Goal: Task Accomplishment & Management: Manage account settings

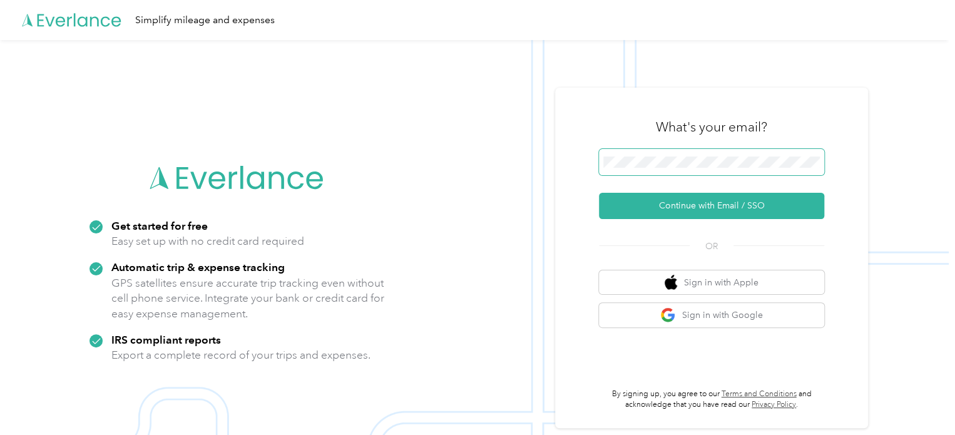
click at [676, 171] on span at bounding box center [711, 162] width 225 height 26
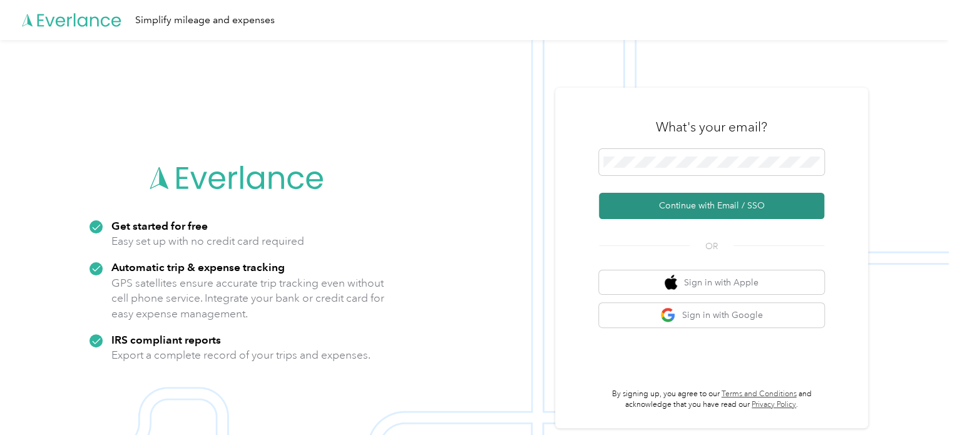
click at [723, 205] on button "Continue with Email / SSO" at bounding box center [711, 206] width 225 height 26
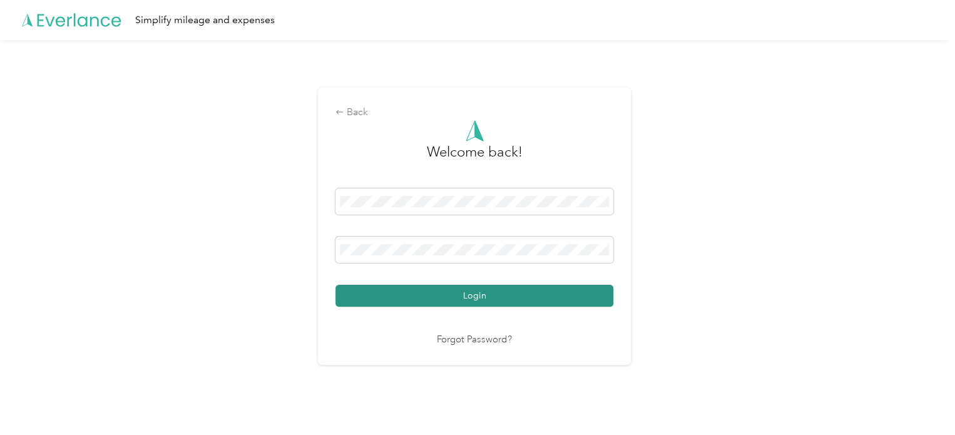
click at [468, 294] on button "Login" at bounding box center [475, 296] width 278 height 22
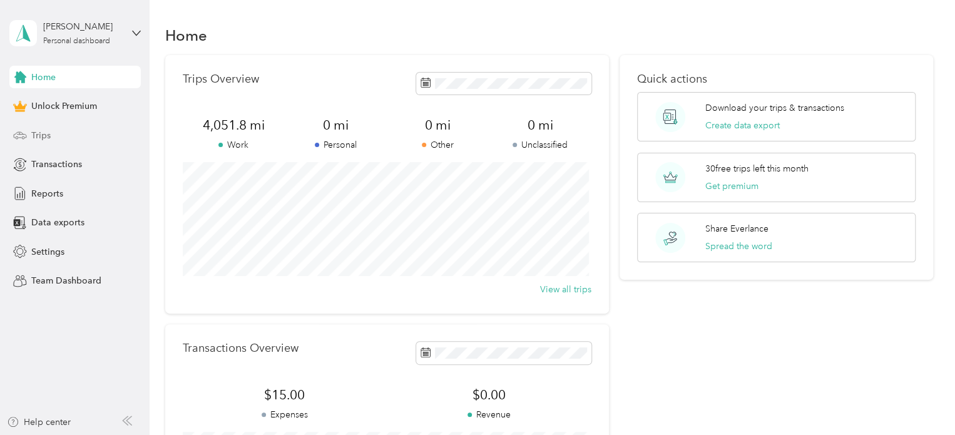
click at [61, 130] on div "Trips" at bounding box center [74, 135] width 131 height 23
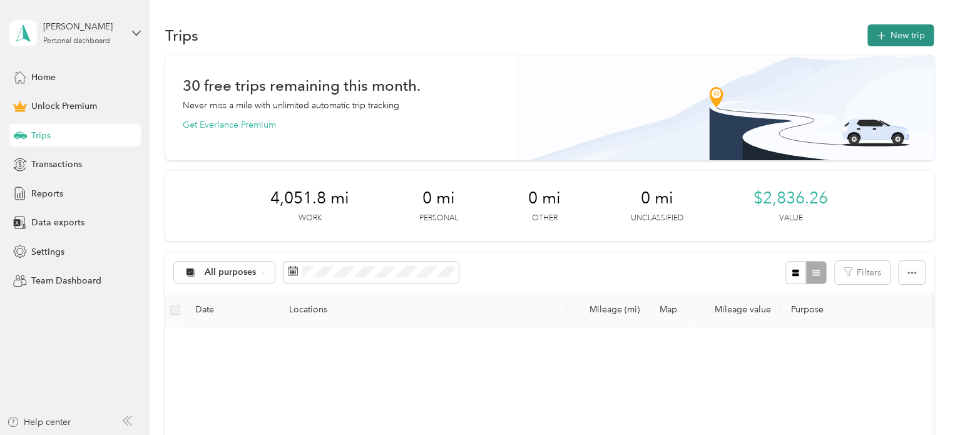
click at [899, 38] on button "New trip" at bounding box center [901, 35] width 66 height 22
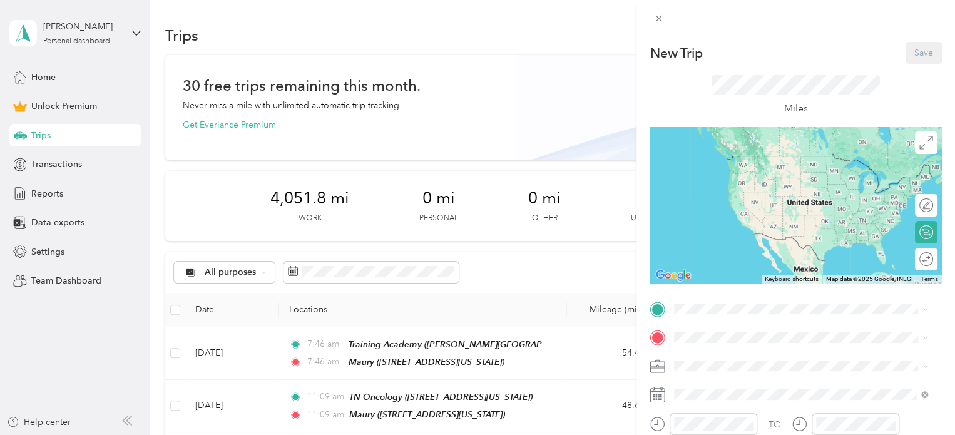
click at [716, 195] on ol "Work Personal ATS ATS Other Charity Medical Moving Commute" at bounding box center [801, 261] width 262 height 175
click at [701, 320] on div "TO Add photo" at bounding box center [796, 436] width 292 height 274
click at [703, 315] on span at bounding box center [806, 309] width 272 height 20
click at [723, 331] on span at bounding box center [806, 337] width 272 height 20
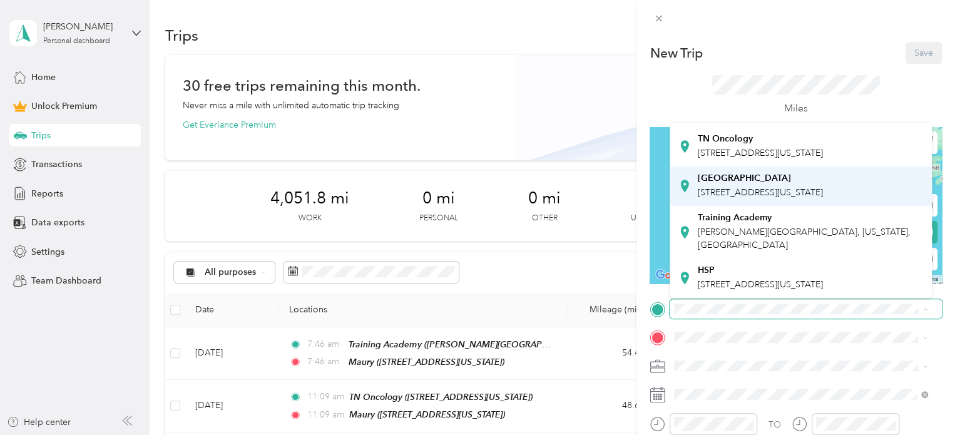
scroll to position [262, 0]
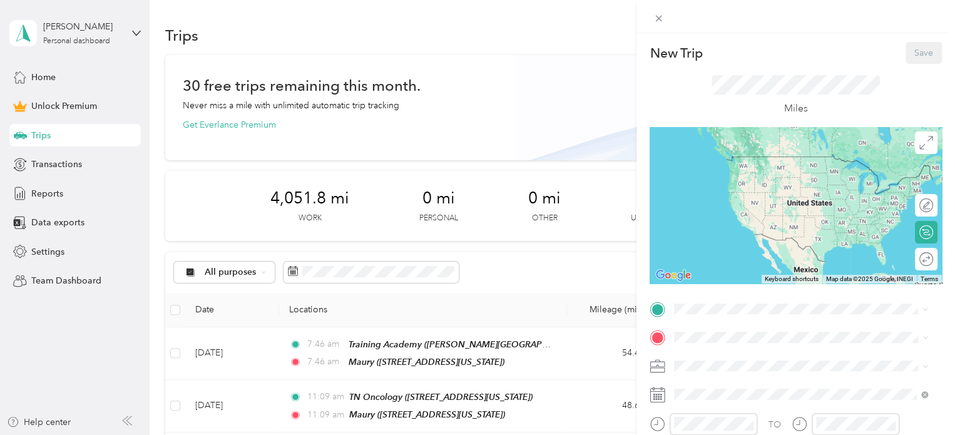
click at [737, 237] on span "[PERSON_NAME][GEOGRAPHIC_DATA], [US_STATE], [GEOGRAPHIC_DATA]" at bounding box center [804, 236] width 213 height 24
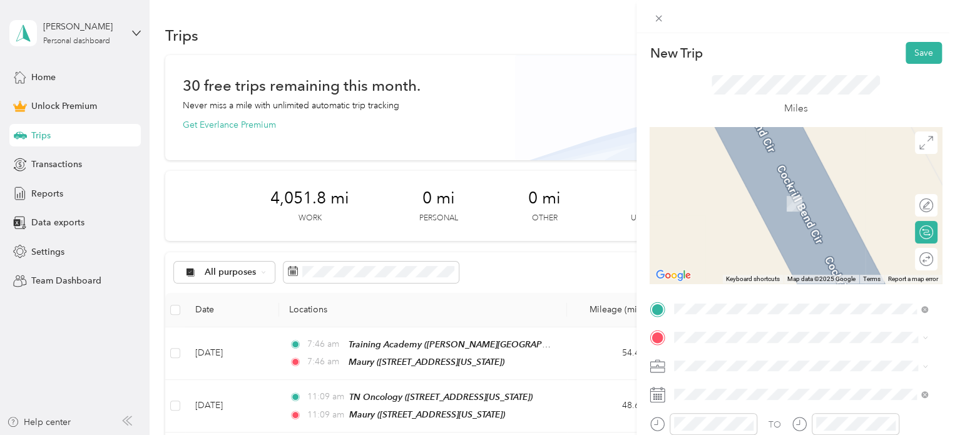
click at [701, 326] on div "TO Add photo" at bounding box center [796, 436] width 292 height 274
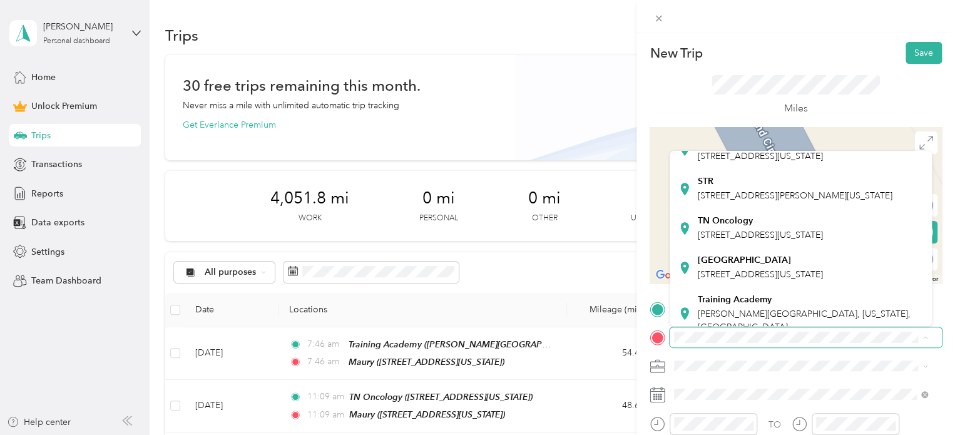
scroll to position [141, 0]
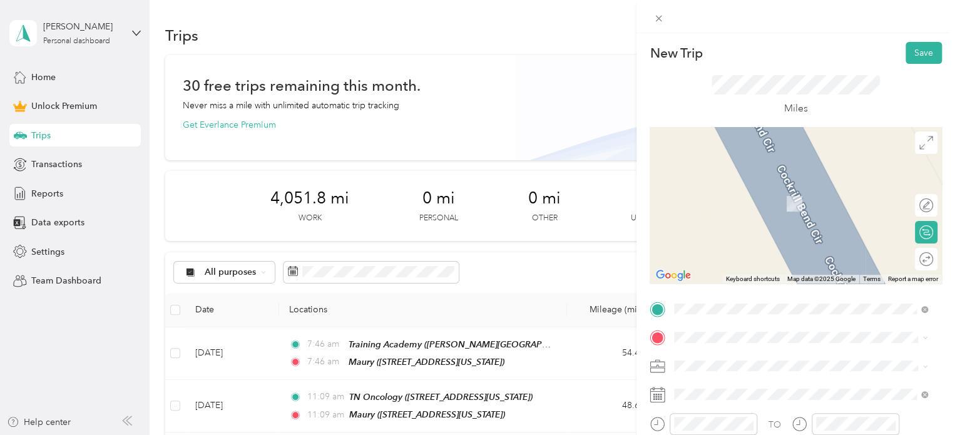
click at [793, 233] on div "TN Oncology [STREET_ADDRESS][US_STATE]" at bounding box center [760, 220] width 125 height 26
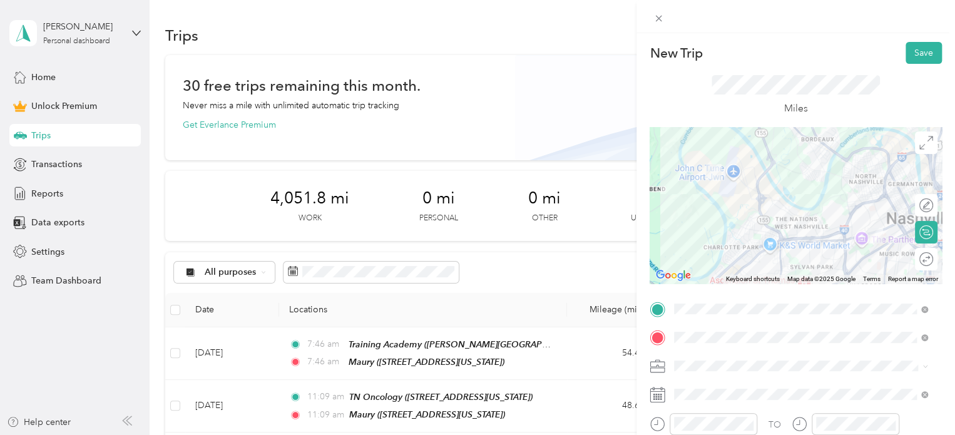
click at [707, 191] on div "Work" at bounding box center [801, 185] width 245 height 13
click at [918, 49] on button "Save" at bounding box center [924, 53] width 36 height 22
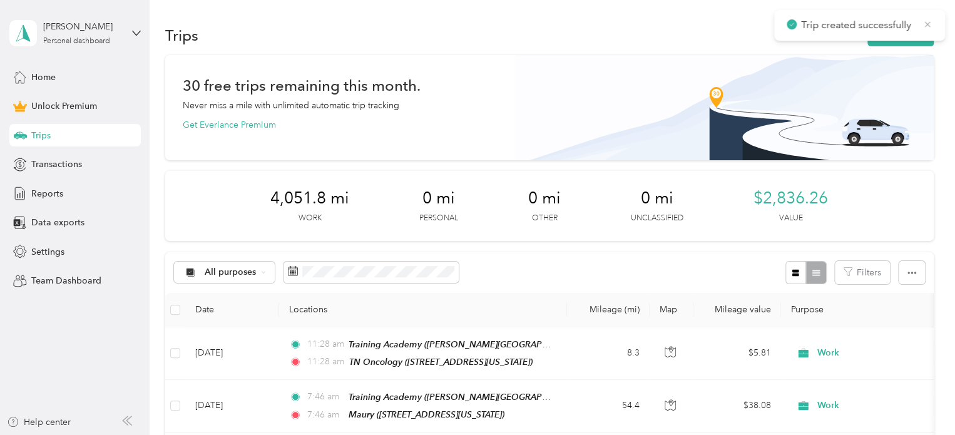
click at [927, 23] on icon at bounding box center [928, 24] width 10 height 11
click at [895, 38] on button "New trip" at bounding box center [901, 35] width 66 height 22
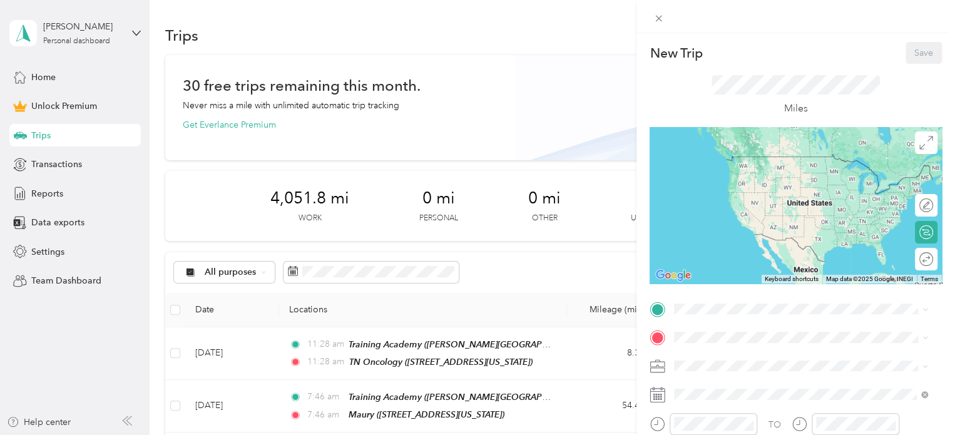
click at [705, 297] on div "New Trip Save This trip cannot be edited because it is either under review, app…" at bounding box center [796, 307] width 292 height 531
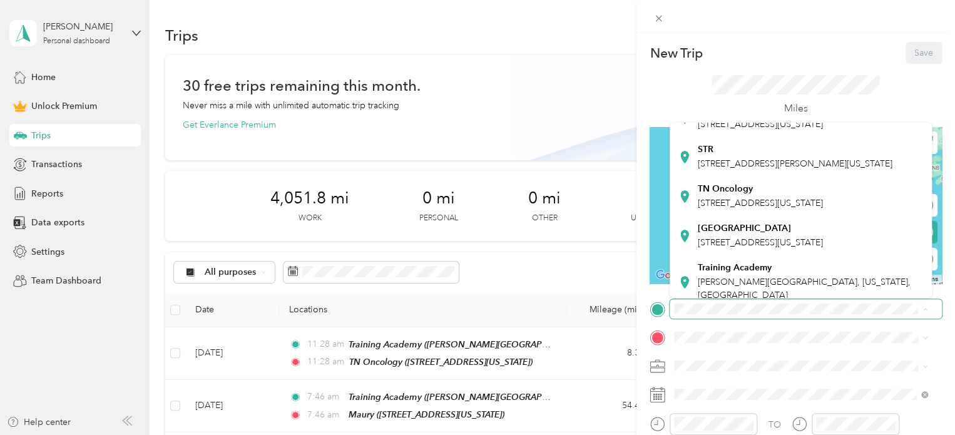
scroll to position [145, 0]
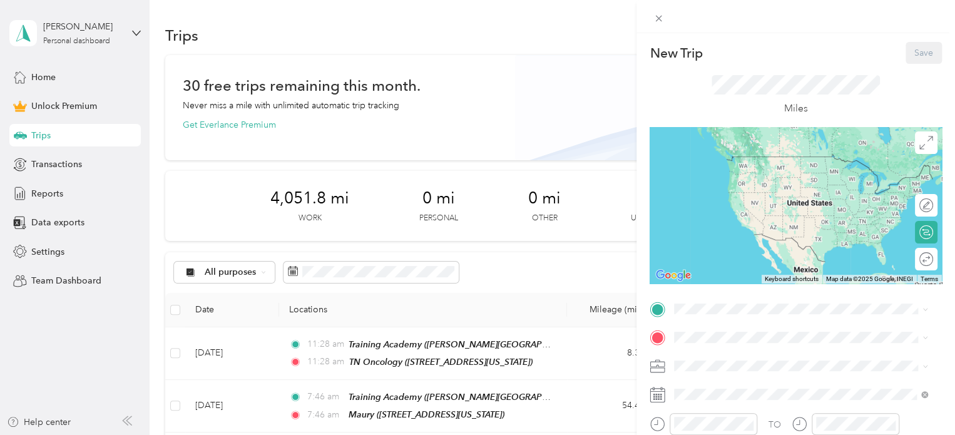
click at [761, 202] on div "TN Oncology [STREET_ADDRESS][US_STATE]" at bounding box center [760, 188] width 125 height 26
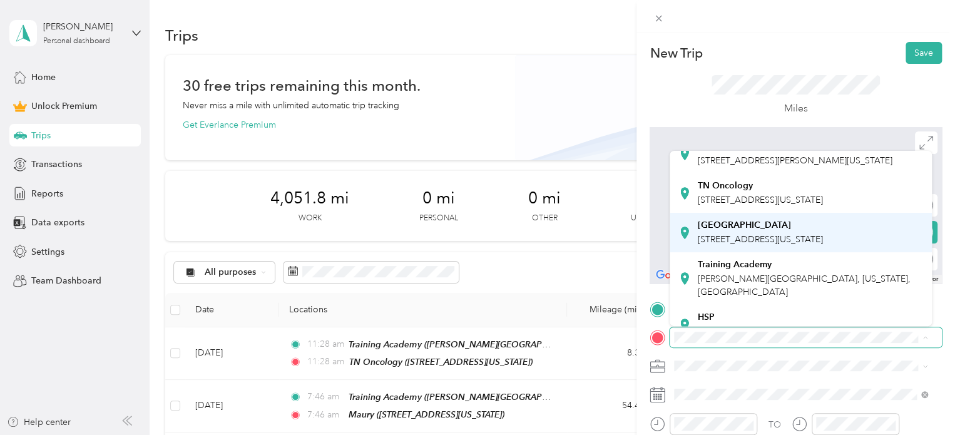
scroll to position [271, 0]
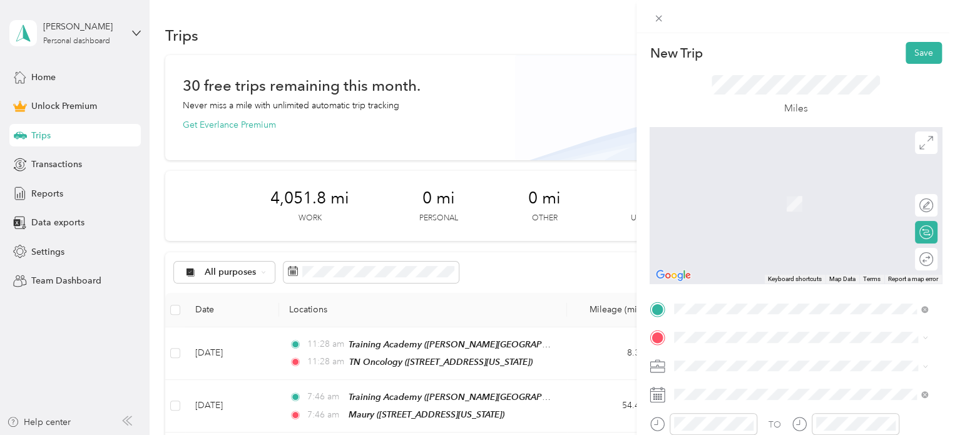
click at [776, 241] on div "Training Academy [PERSON_NAME][GEOGRAPHIC_DATA], [US_STATE], [GEOGRAPHIC_DATA]" at bounding box center [811, 256] width 226 height 39
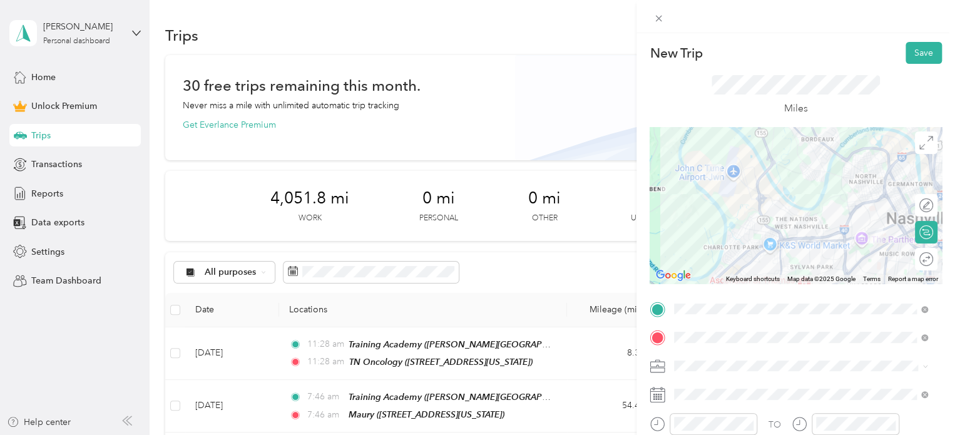
click at [716, 190] on li "Work" at bounding box center [801, 187] width 262 height 22
click at [907, 49] on button "Save" at bounding box center [924, 53] width 36 height 22
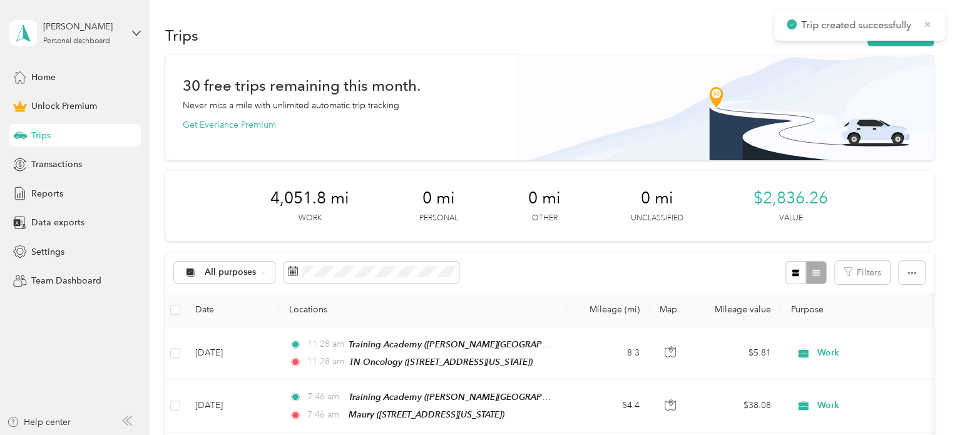
click at [925, 24] on icon at bounding box center [928, 24] width 10 height 11
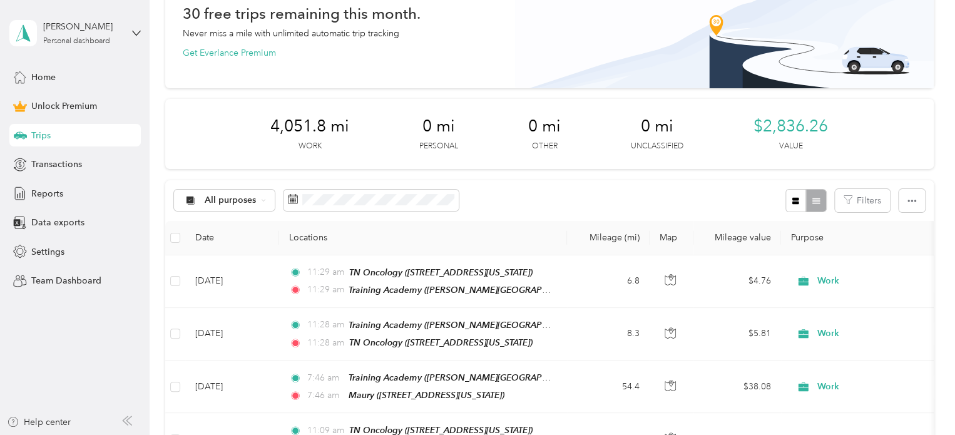
scroll to position [84, 0]
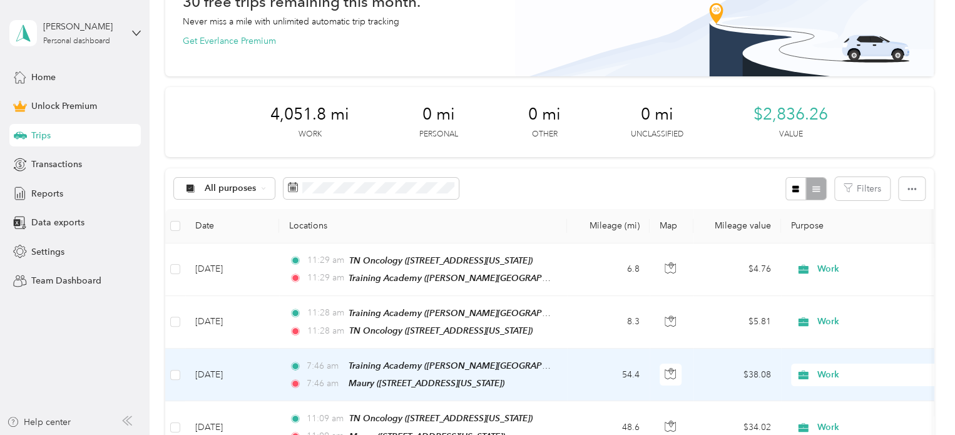
click at [321, 377] on span "7:46 am" at bounding box center [325, 384] width 36 height 14
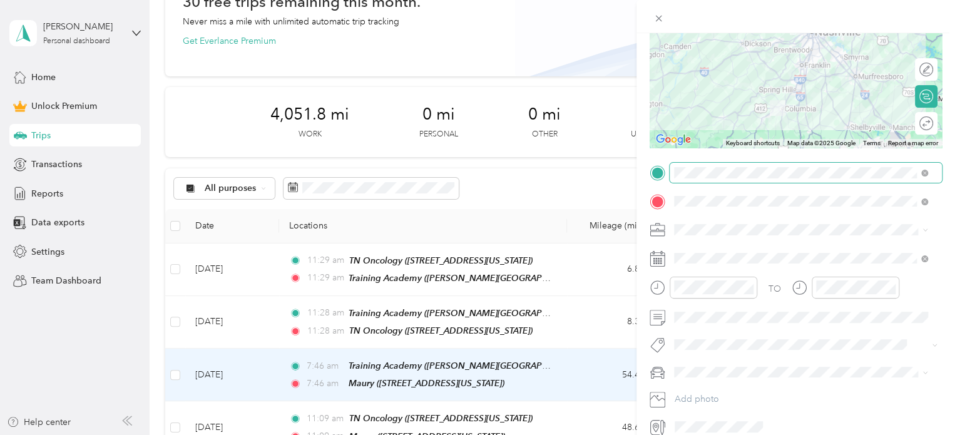
scroll to position [137, 0]
click at [464, 23] on div "Trip details Save This trip cannot be edited because it is either under review,…" at bounding box center [477, 217] width 955 height 435
